Goal: Task Accomplishment & Management: Manage account settings

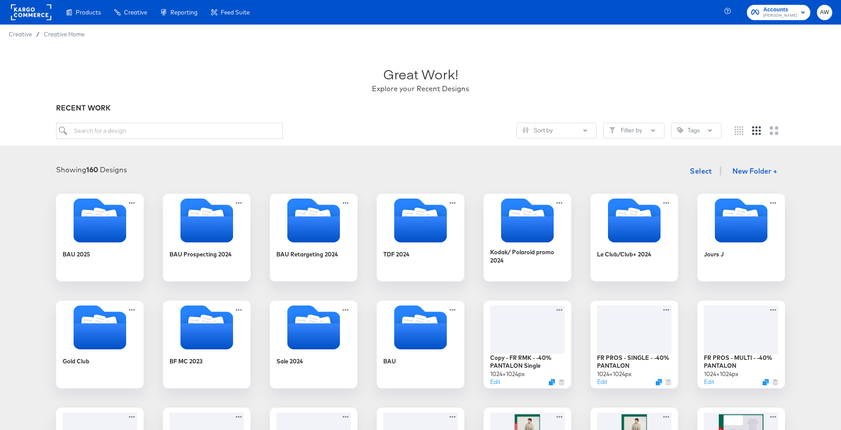
click at [36, 16] on rect at bounding box center [31, 12] width 40 height 16
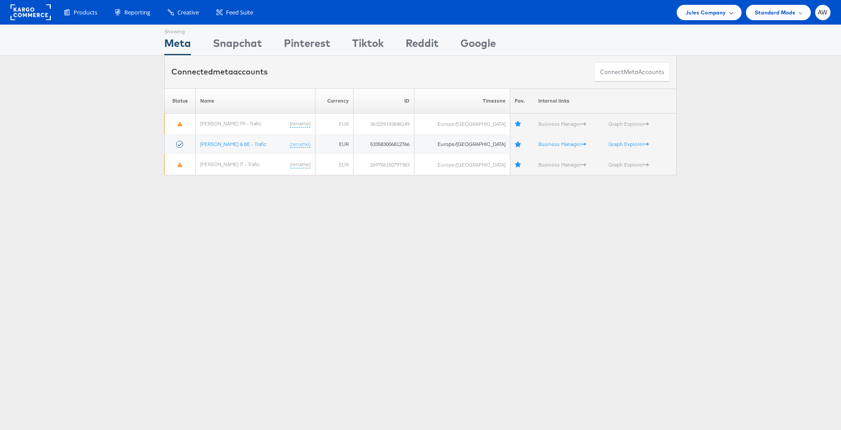
click at [702, 8] on span "Jules Company" at bounding box center [705, 12] width 40 height 9
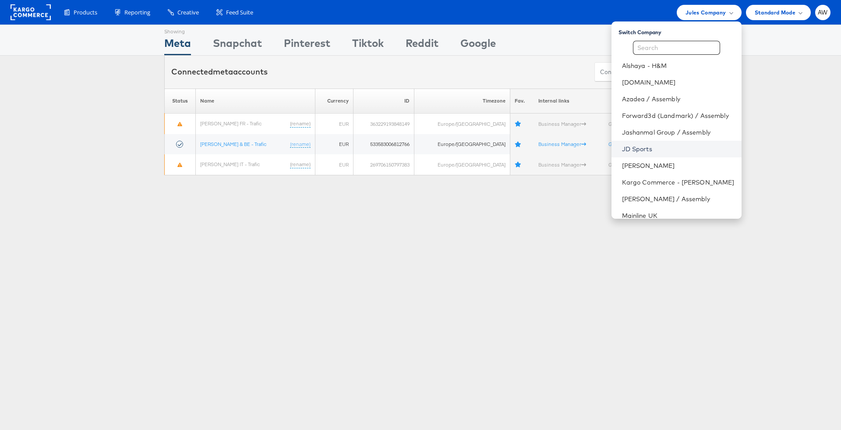
click at [646, 145] on link "JD Sports" at bounding box center [678, 149] width 113 height 9
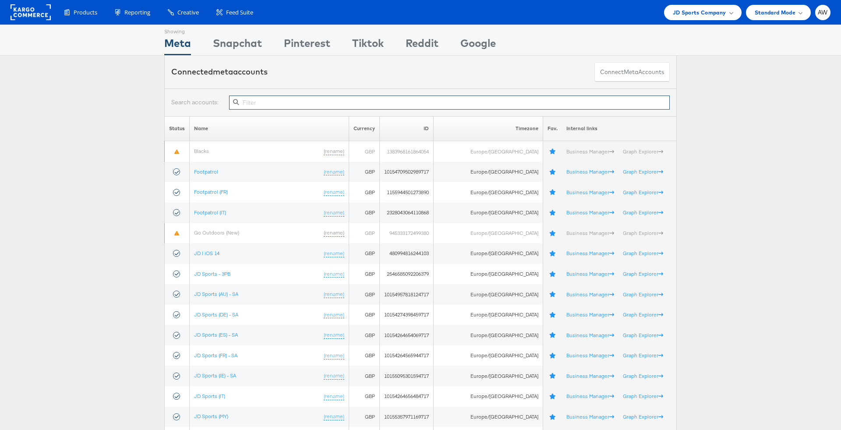
click at [311, 96] on input "text" at bounding box center [449, 102] width 441 height 14
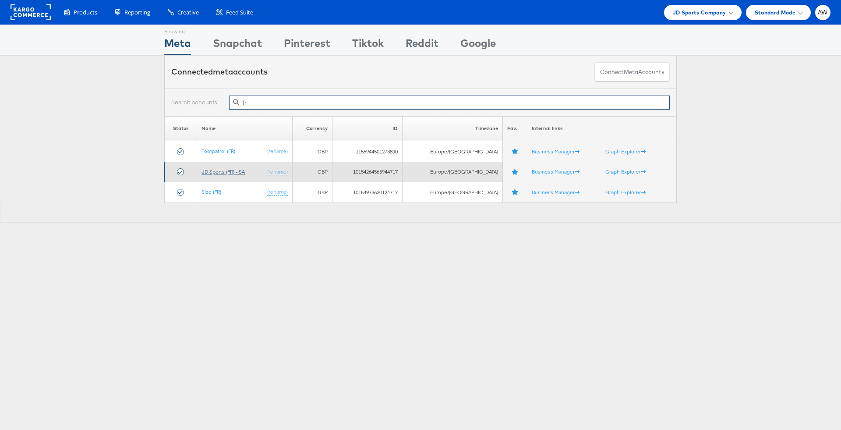
type input "fr"
click at [239, 172] on link "JD Sports (FR) - SA" at bounding box center [222, 171] width 43 height 7
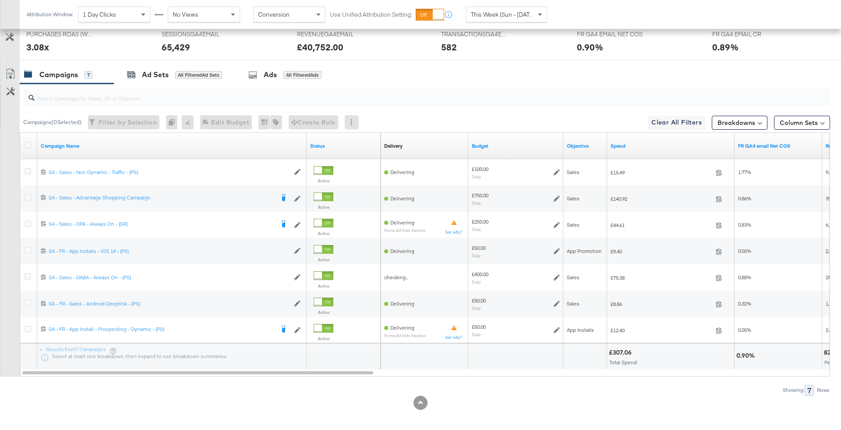
scroll to position [422, 0]
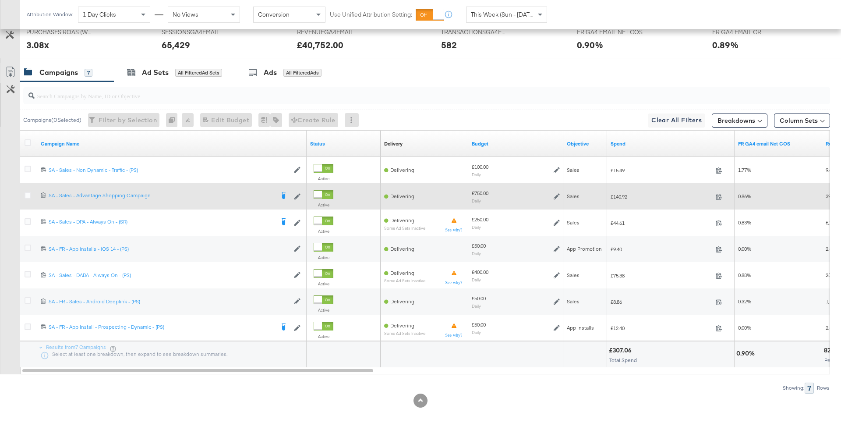
click at [554, 193] on icon at bounding box center [557, 196] width 6 height 6
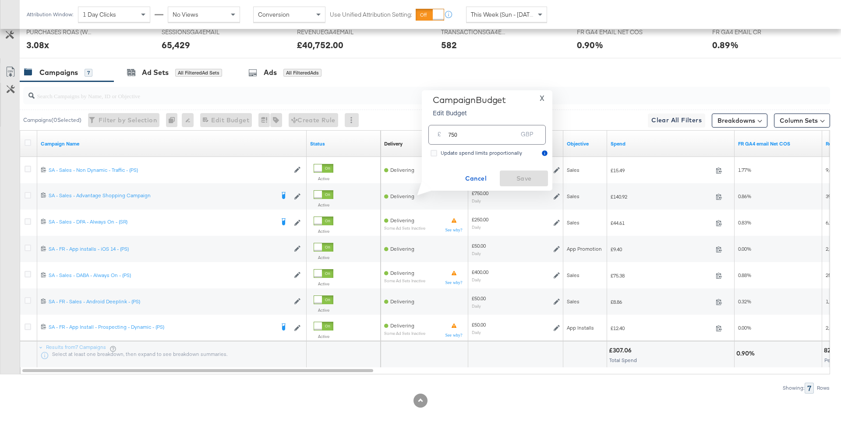
click at [494, 126] on input "750" at bounding box center [482, 131] width 69 height 19
type input "475"
click at [507, 180] on span "Save" at bounding box center [523, 178] width 41 height 11
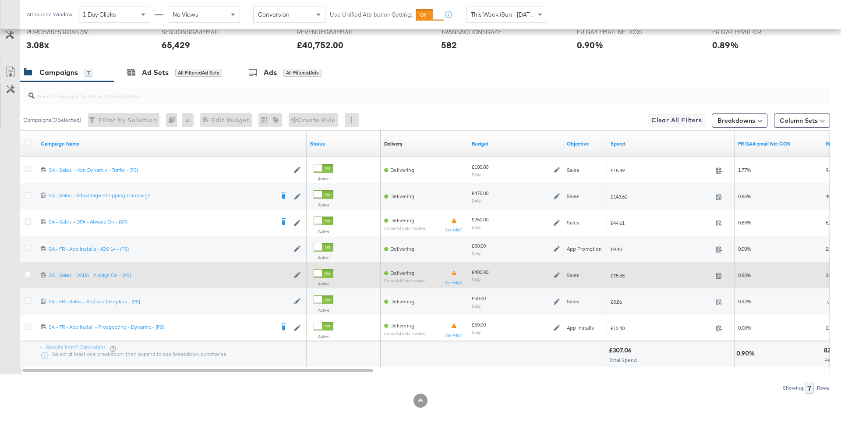
click at [561, 274] on div "£400.00 Daily" at bounding box center [515, 275] width 95 height 21
click at [557, 272] on icon at bounding box center [557, 275] width 6 height 6
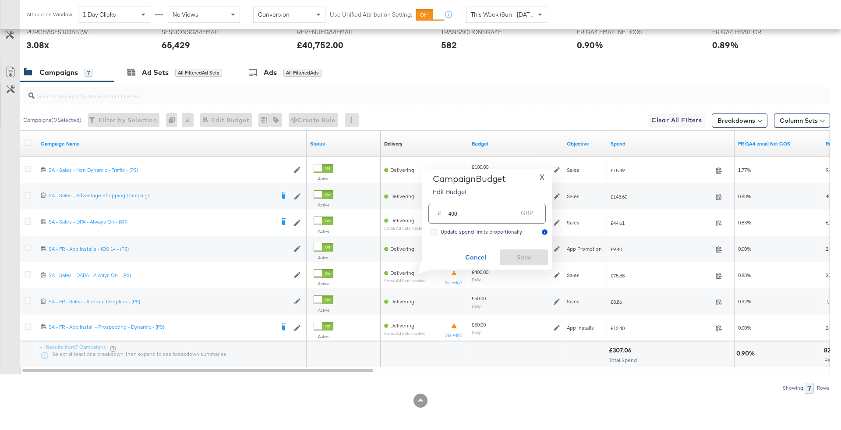
click at [479, 195] on p "Edit Budget" at bounding box center [469, 191] width 73 height 9
click at [480, 208] on input "400" at bounding box center [482, 210] width 69 height 19
type input "230"
click at [526, 257] on span "Save" at bounding box center [523, 257] width 41 height 11
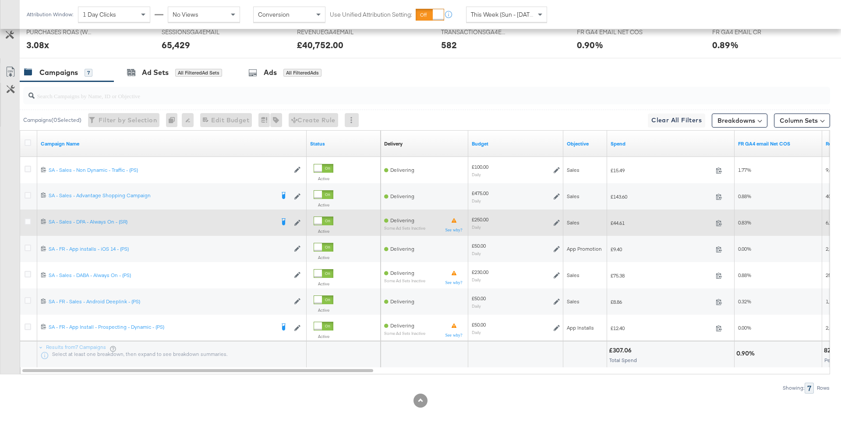
click at [559, 219] on icon at bounding box center [557, 222] width 6 height 6
click at [560, 215] on div "£250.00 Daily" at bounding box center [515, 222] width 95 height 21
click at [558, 221] on icon at bounding box center [557, 222] width 6 height 6
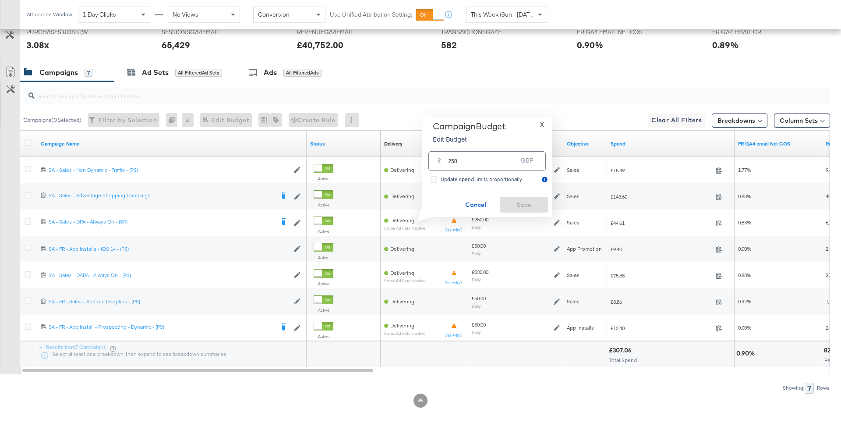
click at [493, 163] on input "250" at bounding box center [482, 157] width 69 height 19
type input "100"
click at [529, 199] on span "Save" at bounding box center [523, 204] width 41 height 11
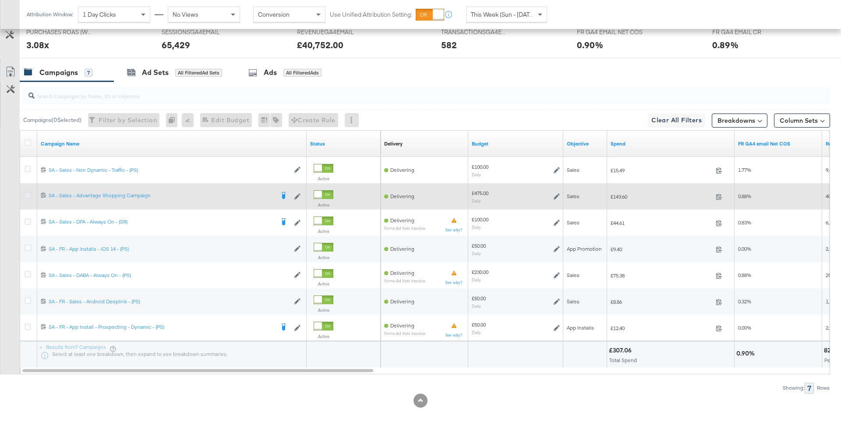
click at [30, 193] on icon at bounding box center [28, 195] width 7 height 7
click at [0, 0] on input "checkbox" at bounding box center [0, 0] width 0 height 0
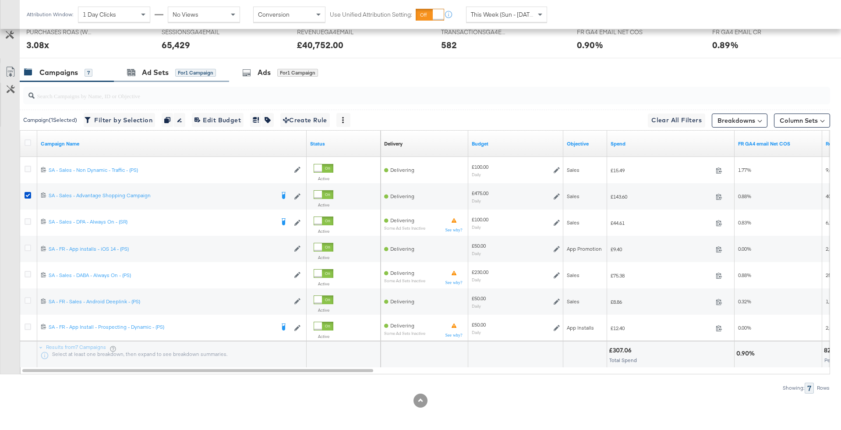
click at [219, 69] on div "Ad Sets for 1 Campaign" at bounding box center [171, 72] width 115 height 19
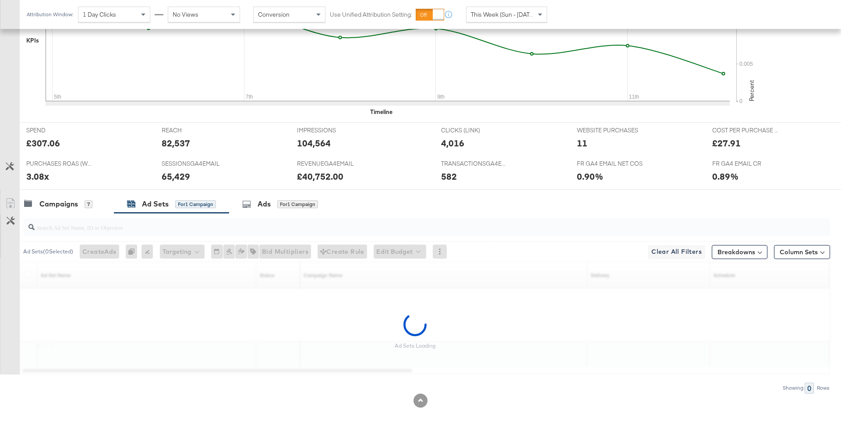
scroll to position [264, 0]
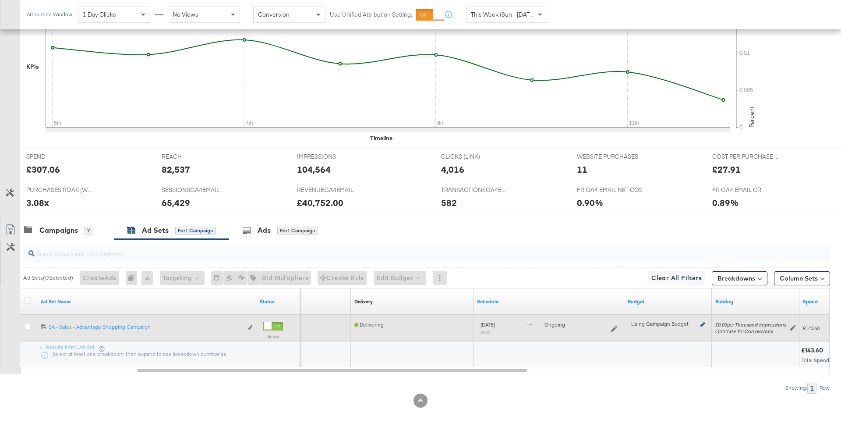
click at [703, 322] on icon at bounding box center [702, 324] width 4 height 5
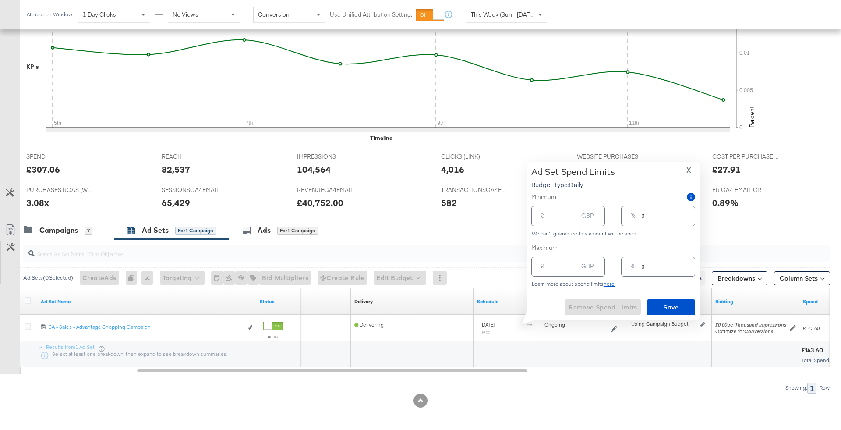
click at [581, 267] on div "GBP" at bounding box center [587, 268] width 19 height 16
click at [558, 265] on input "number" at bounding box center [564, 263] width 28 height 19
type input "5"
type input "1"
type input "50"
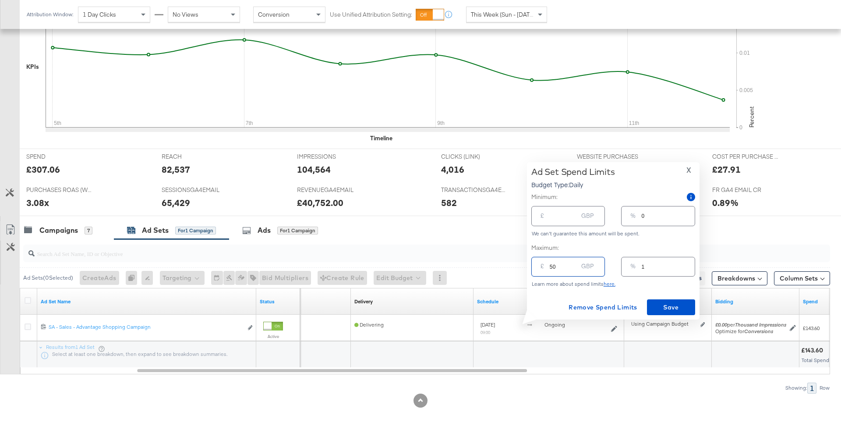
type input "11"
type input "500"
type input "105"
type input "500.00"
click at [667, 308] on span "Save" at bounding box center [670, 307] width 41 height 11
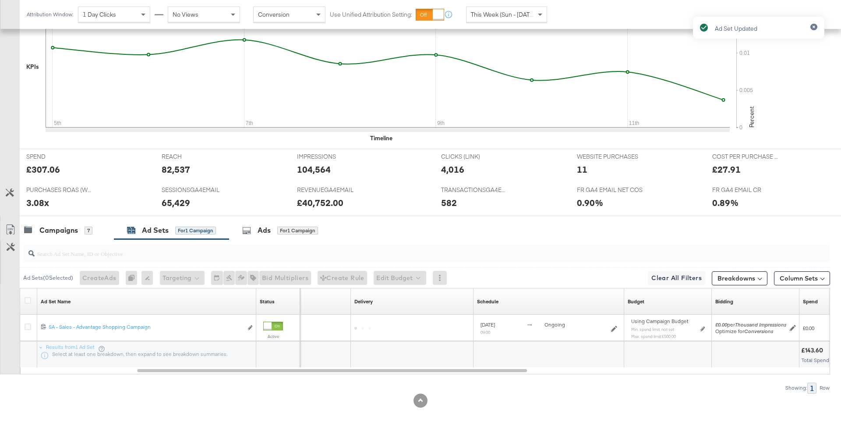
click at [691, 171] on div "Ad Set Updated" at bounding box center [758, 199] width 149 height 382
click at [76, 221] on div "Campaigns 7" at bounding box center [67, 230] width 94 height 19
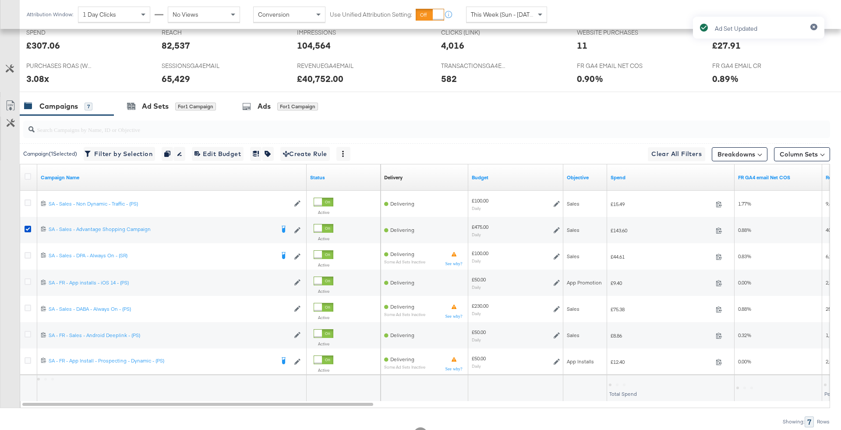
scroll to position [395, 0]
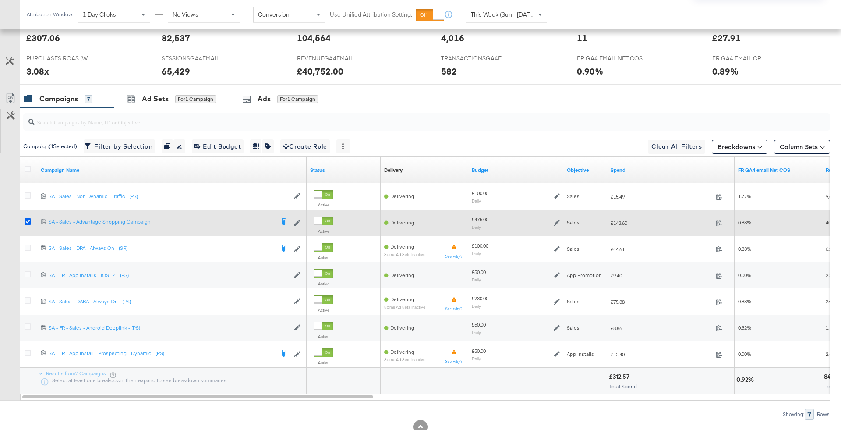
click at [25, 220] on icon at bounding box center [28, 221] width 7 height 7
click at [0, 0] on input "checkbox" at bounding box center [0, 0] width 0 height 0
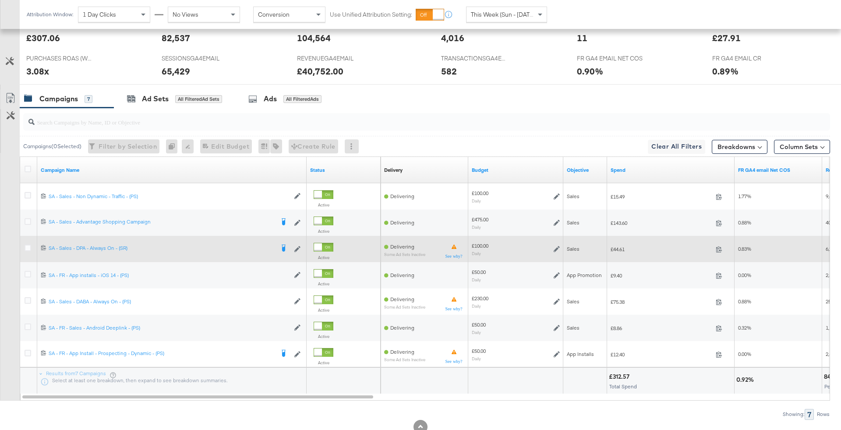
click at [28, 251] on div at bounding box center [29, 248] width 9 height 9
click at [26, 247] on icon at bounding box center [28, 247] width 7 height 7
click at [0, 0] on input "checkbox" at bounding box center [0, 0] width 0 height 0
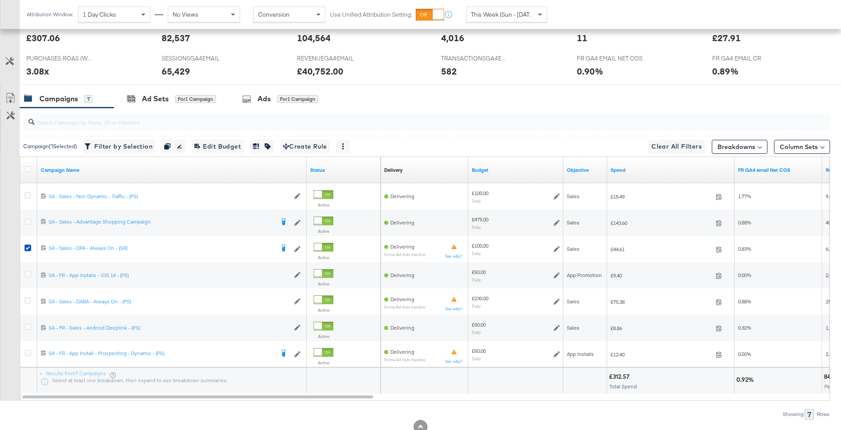
click at [190, 95] on span "for 1 Campaign" at bounding box center [195, 99] width 41 height 8
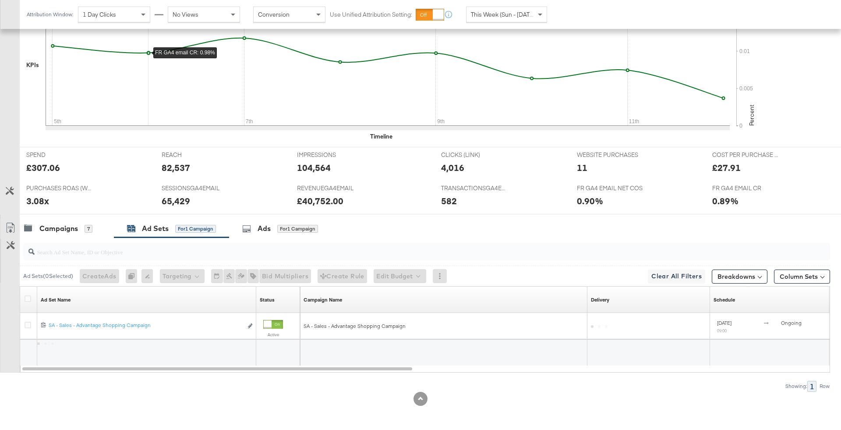
scroll to position [290, 0]
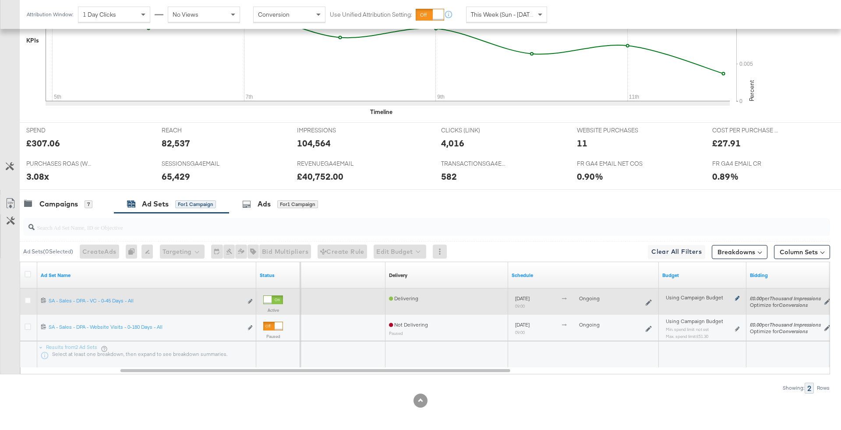
click at [735, 297] on icon at bounding box center [737, 298] width 4 height 5
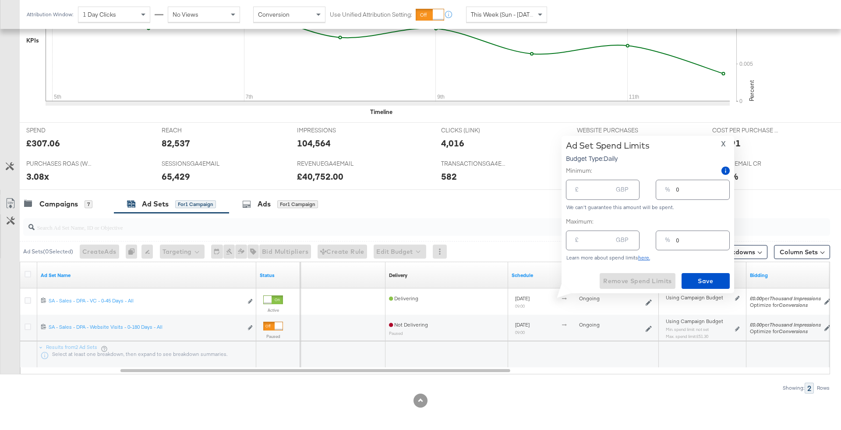
click at [591, 239] on input "number" at bounding box center [598, 236] width 28 height 19
type input "1"
type input "10"
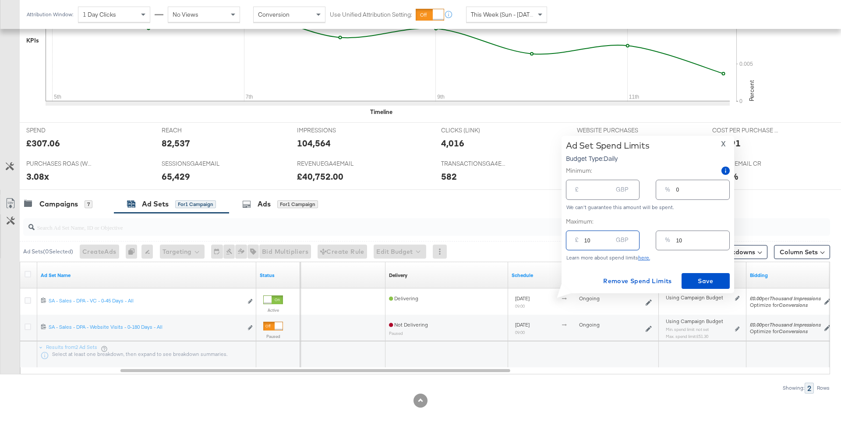
type input "105"
type input "105.00"
click at [700, 279] on span "Save" at bounding box center [705, 280] width 41 height 11
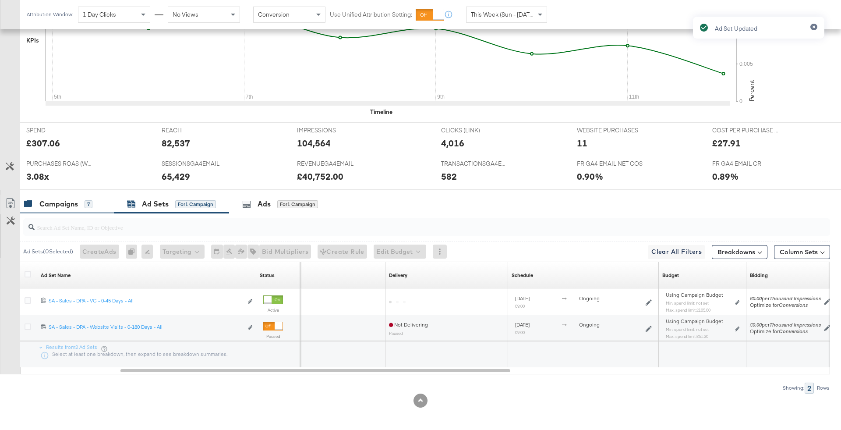
click at [82, 203] on div "Campaigns 7" at bounding box center [58, 204] width 68 height 10
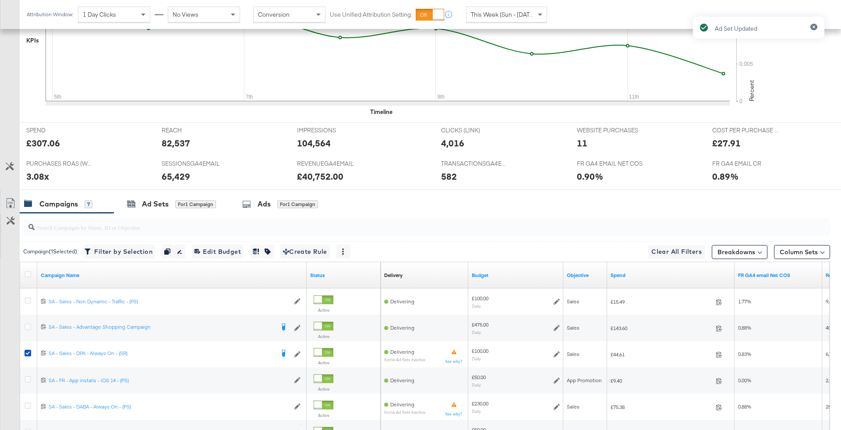
scroll to position [422, 0]
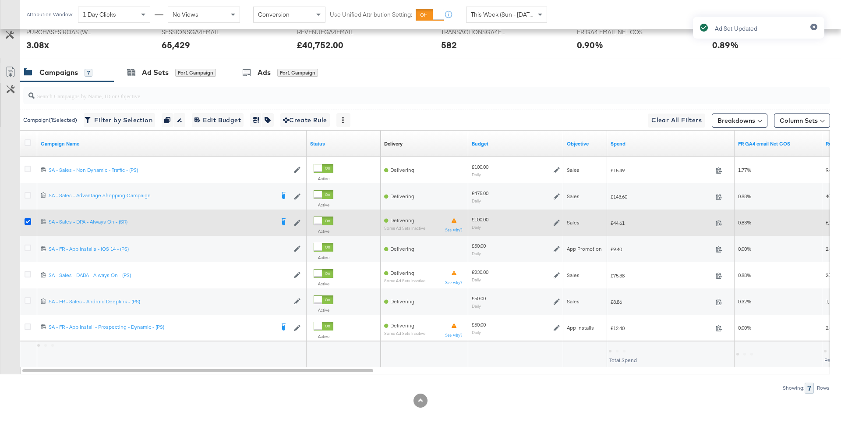
click at [27, 219] on icon at bounding box center [28, 221] width 7 height 7
click at [0, 0] on input "checkbox" at bounding box center [0, 0] width 0 height 0
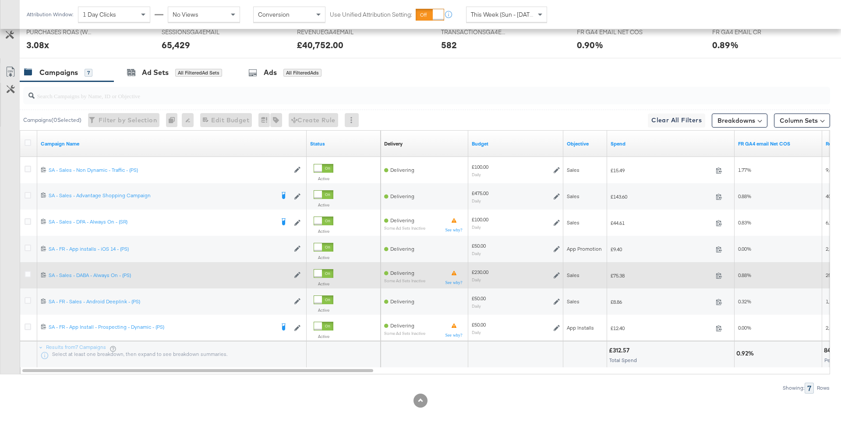
click at [24, 270] on div at bounding box center [29, 275] width 16 height 16
click at [30, 274] on icon at bounding box center [28, 274] width 7 height 7
click at [0, 0] on input "checkbox" at bounding box center [0, 0] width 0 height 0
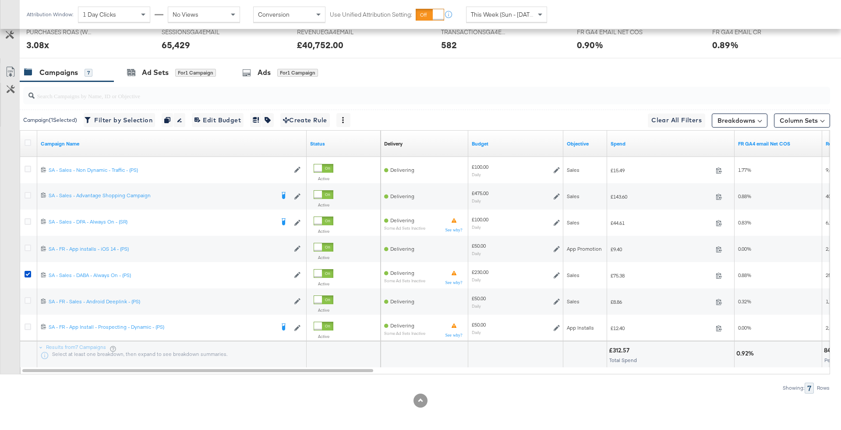
click at [199, 84] on input "search" at bounding box center [395, 92] width 721 height 17
click at [196, 70] on div "for 1 Campaign" at bounding box center [195, 73] width 41 height 8
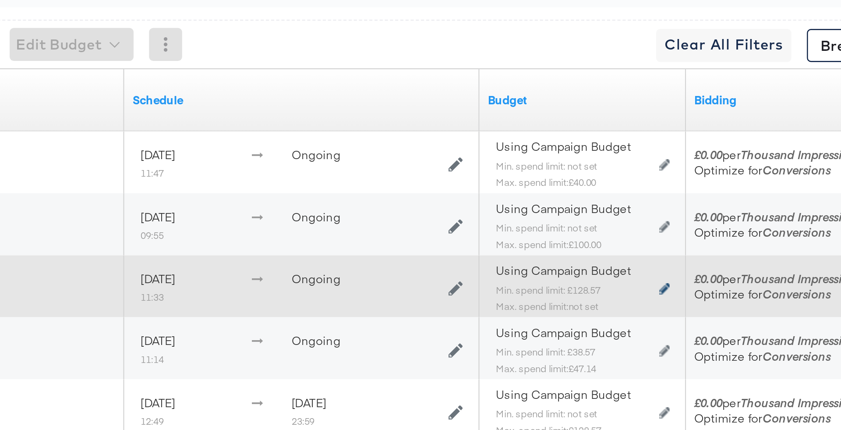
click at [652, 222] on icon at bounding box center [651, 223] width 4 height 5
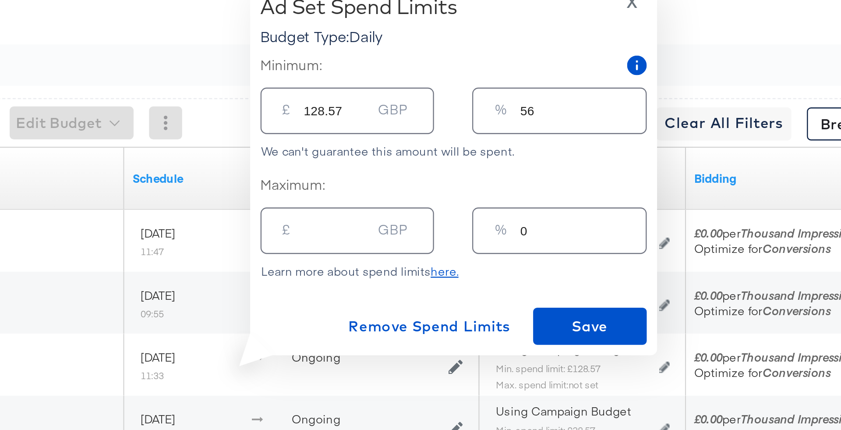
click at [639, 72] on span "X" at bounding box center [637, 69] width 5 height 12
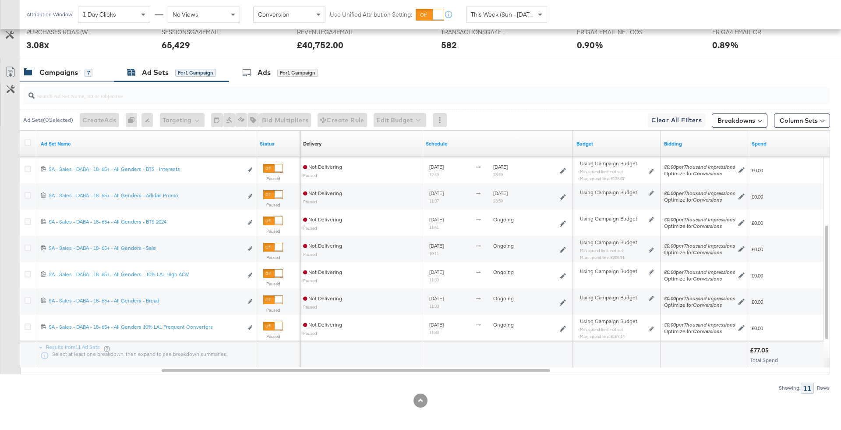
click at [63, 76] on div "Campaigns 7" at bounding box center [67, 72] width 94 height 19
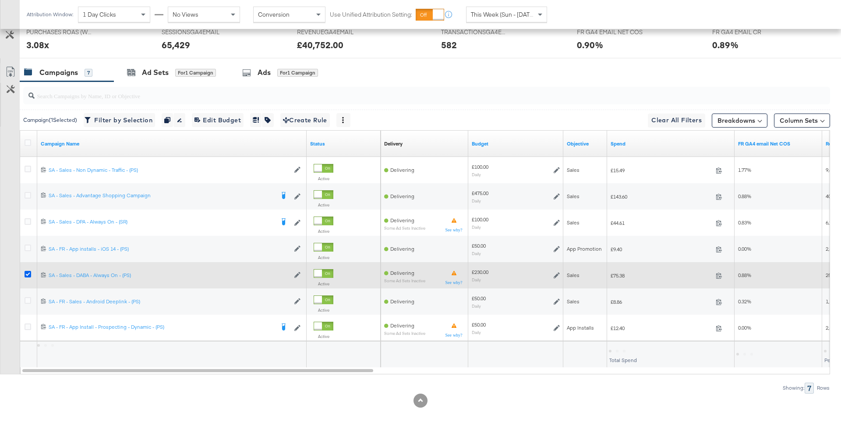
click at [28, 272] on icon at bounding box center [28, 274] width 7 height 7
click at [0, 0] on input "checkbox" at bounding box center [0, 0] width 0 height 0
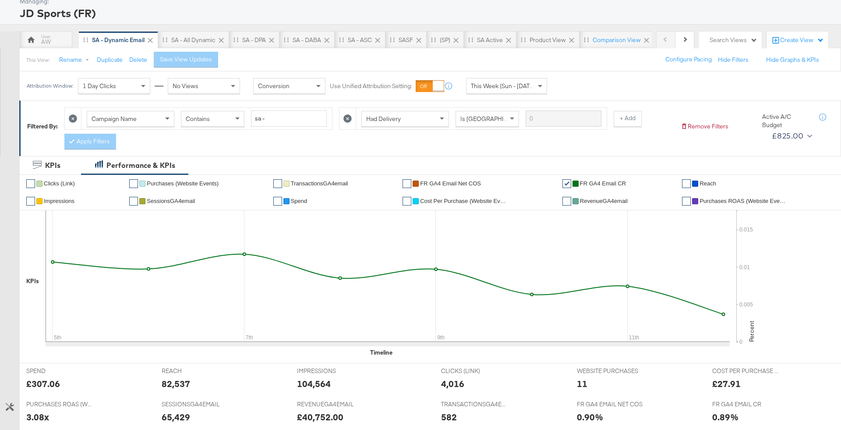
scroll to position [0, 0]
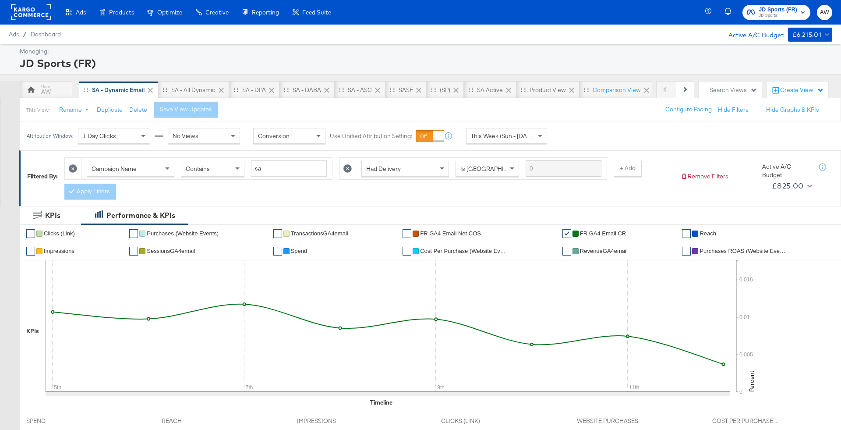
click at [31, 14] on rect at bounding box center [31, 12] width 40 height 16
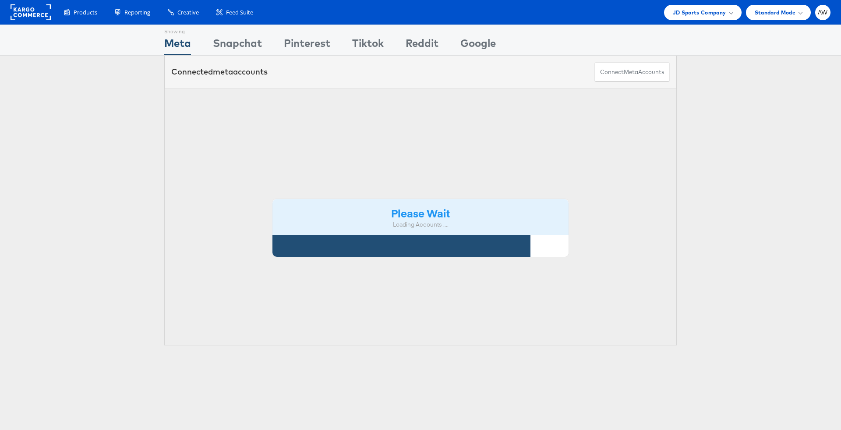
click at [694, 25] on div "Showing Meta Showing Snapchat Showing Pinterest Showing Tiktok Showing Reddit S…" at bounding box center [420, 40] width 841 height 31
click at [692, 9] on span "JD Sports Company" at bounding box center [699, 12] width 53 height 9
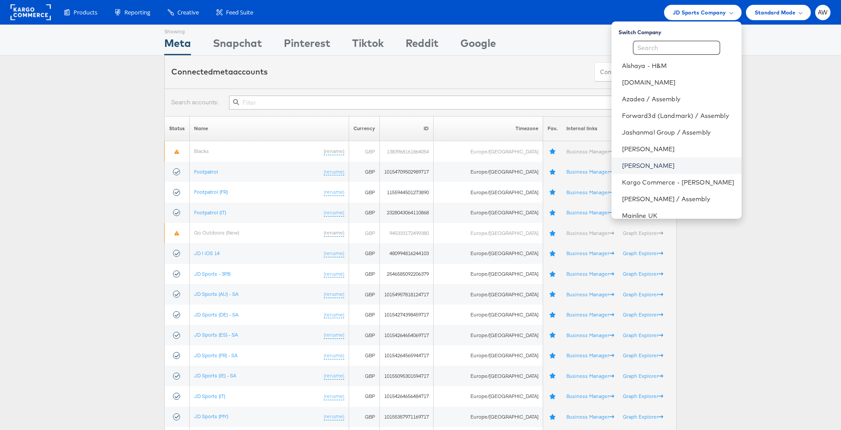
click at [634, 168] on link "[PERSON_NAME]" at bounding box center [678, 165] width 113 height 9
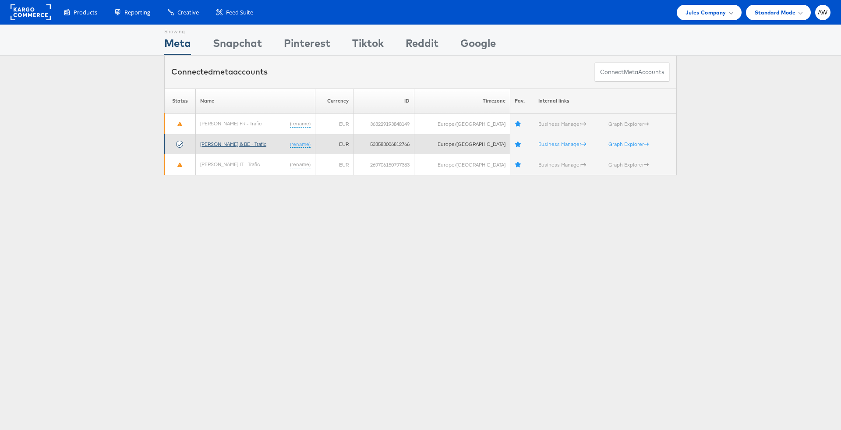
click at [223, 146] on link "[PERSON_NAME] & BE - Trafic" at bounding box center [233, 144] width 66 height 7
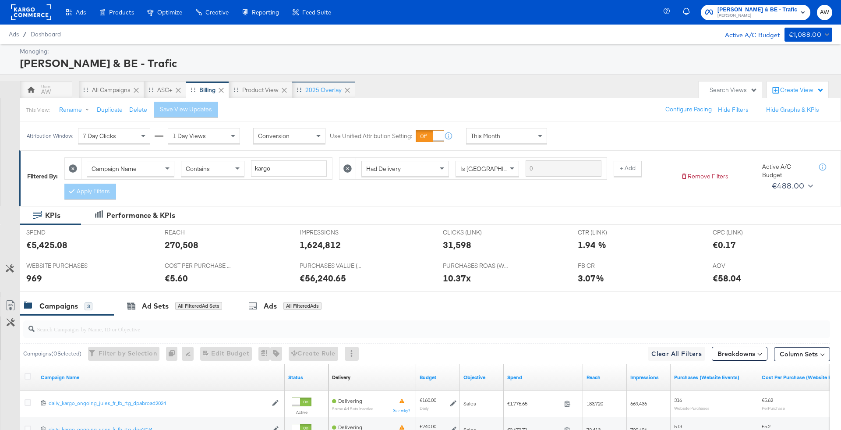
click at [312, 82] on div "2025 Overlay" at bounding box center [323, 90] width 63 height 18
